Goal: Task Accomplishment & Management: Use online tool/utility

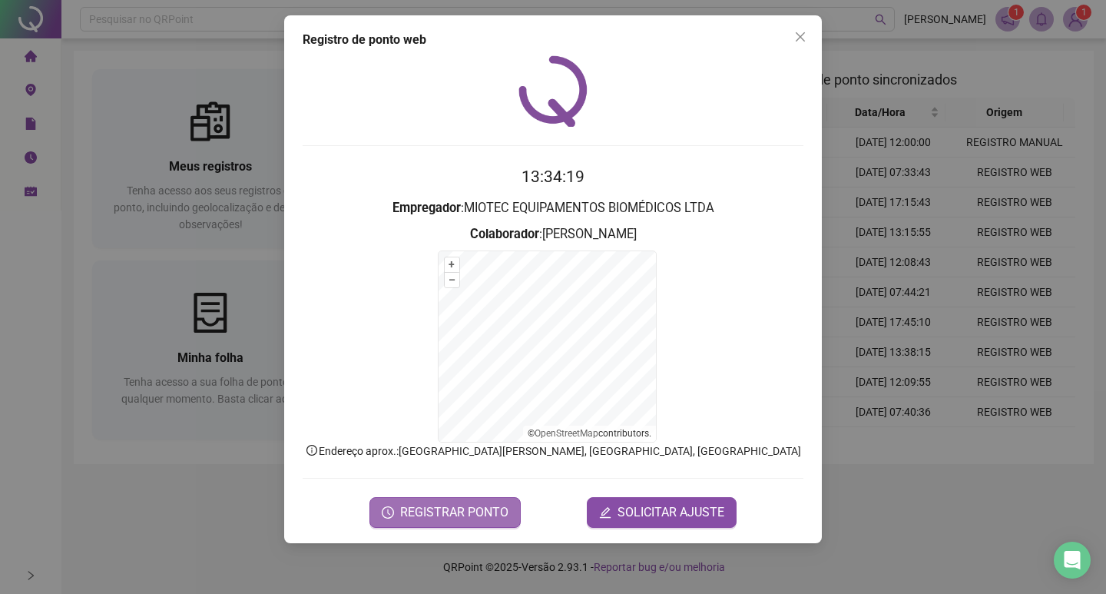
click at [498, 518] on span "REGISTRAR PONTO" at bounding box center [454, 512] width 108 height 18
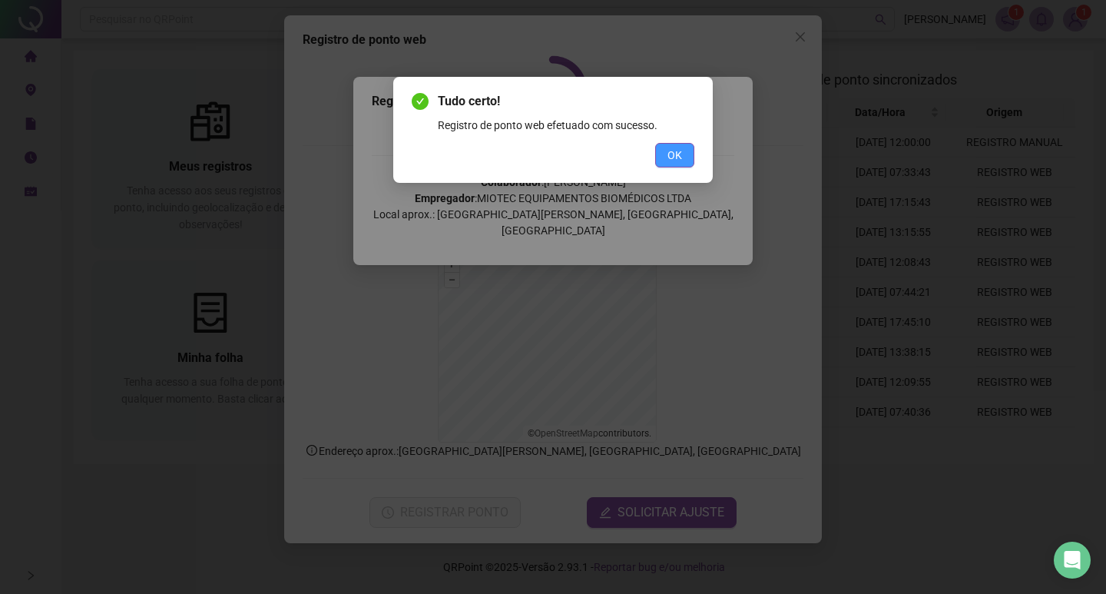
click at [681, 156] on span "OK" at bounding box center [674, 155] width 15 height 17
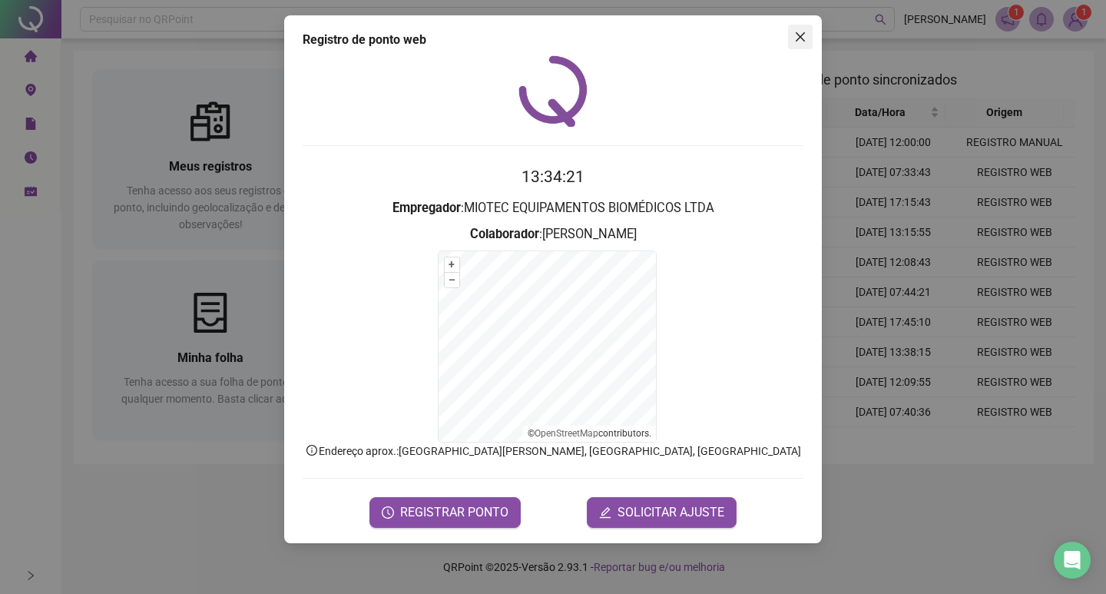
click at [792, 40] on span "Close" at bounding box center [800, 37] width 25 height 12
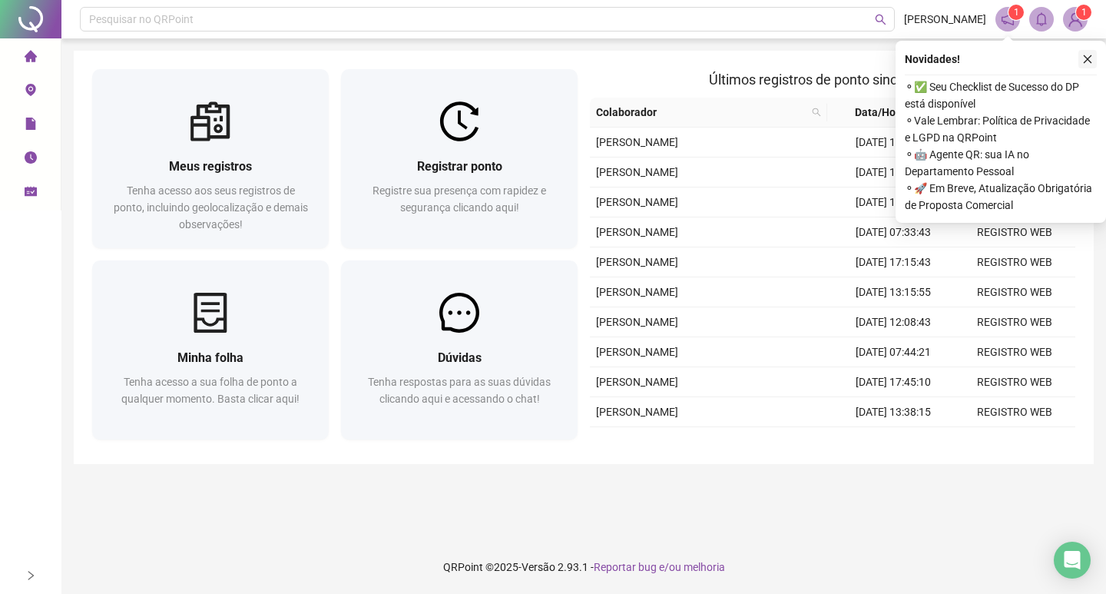
click at [1084, 55] on icon "close" at bounding box center [1087, 59] width 11 height 11
